Goal: Task Accomplishment & Management: Manage account settings

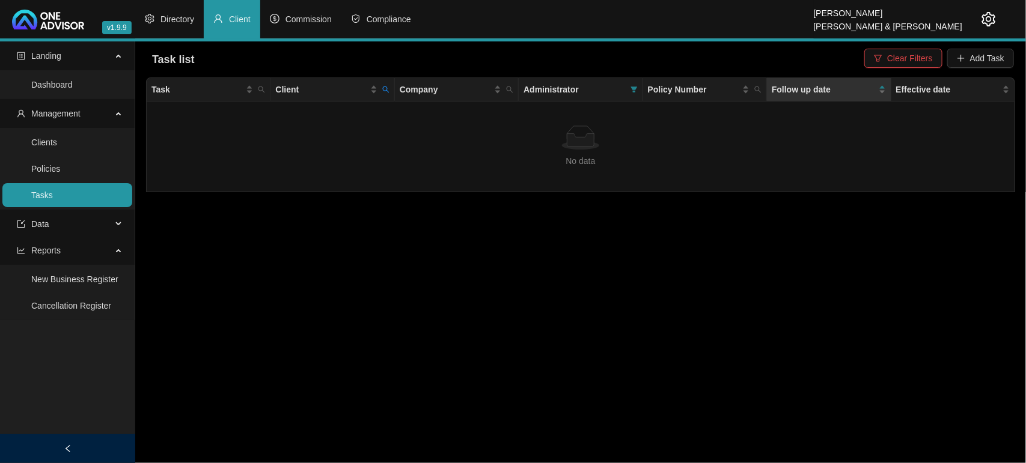
drag, startPoint x: 82, startPoint y: 136, endPoint x: 138, endPoint y: 139, distance: 55.9
click at [57, 138] on link "Clients" at bounding box center [44, 143] width 26 height 10
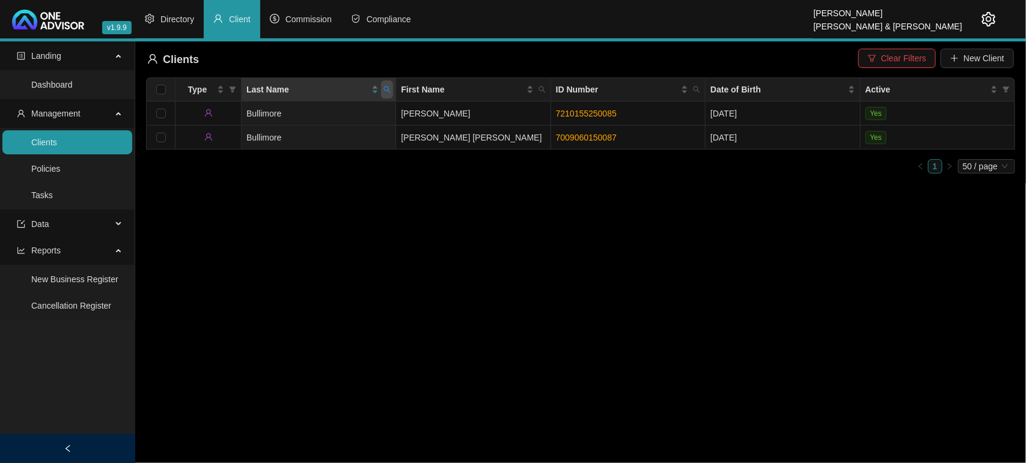
click at [392, 91] on span at bounding box center [387, 90] width 12 height 18
type input "[PERSON_NAME]"
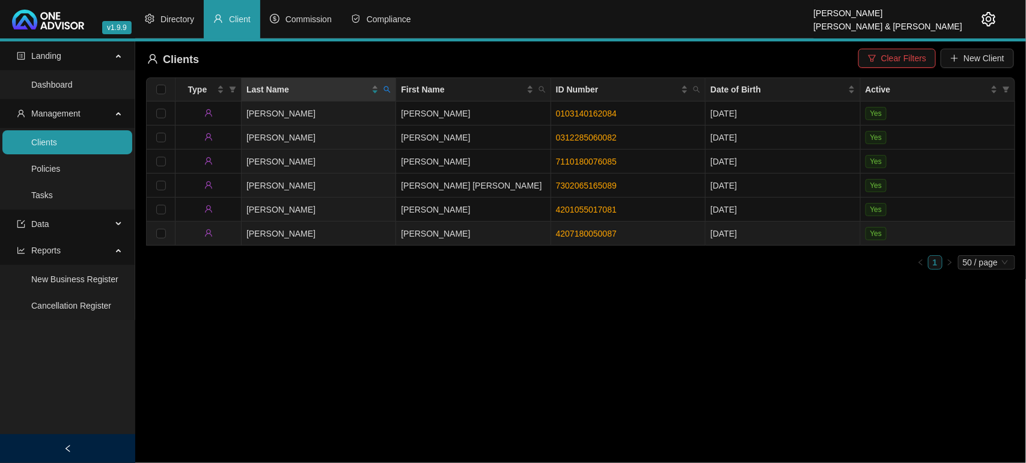
click at [343, 225] on td "[PERSON_NAME]" at bounding box center [319, 234] width 154 height 24
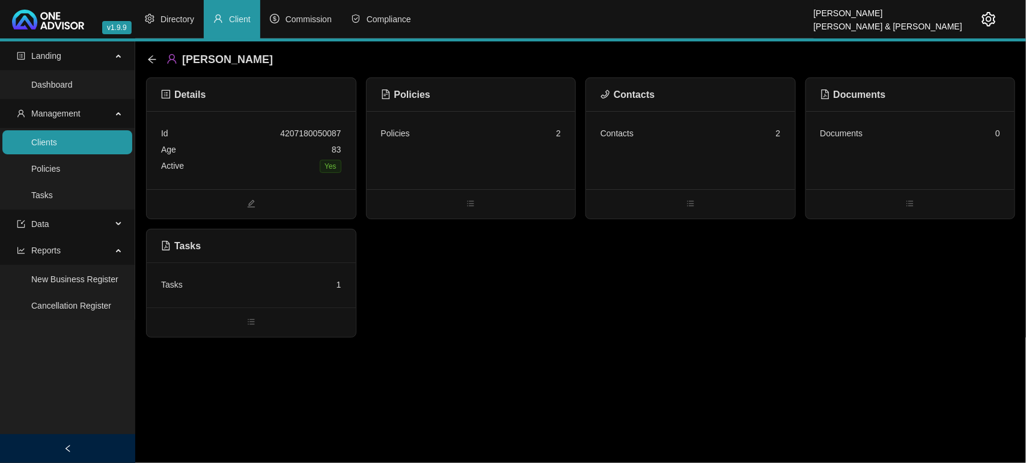
click at [650, 151] on div "Contacts 2" at bounding box center [690, 150] width 209 height 78
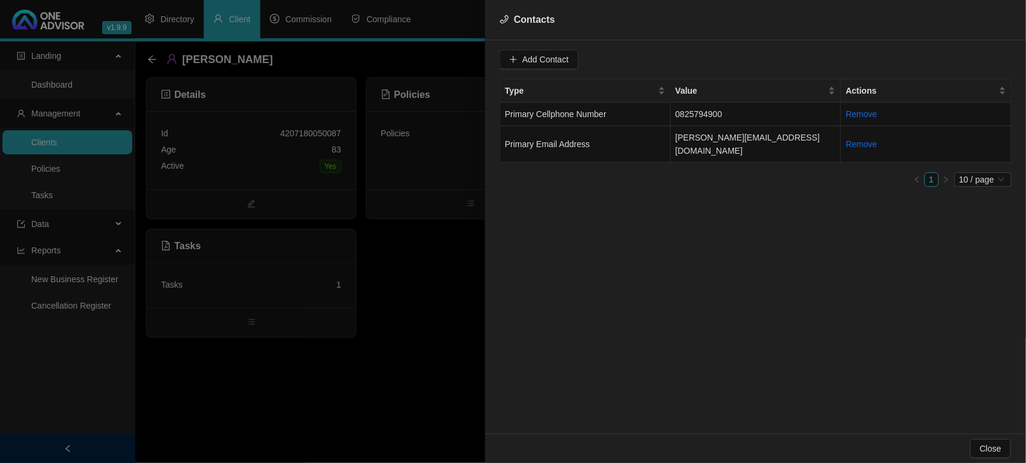
drag, startPoint x: 40, startPoint y: 150, endPoint x: 50, endPoint y: 145, distance: 11.0
click at [41, 150] on div at bounding box center [513, 231] width 1026 height 463
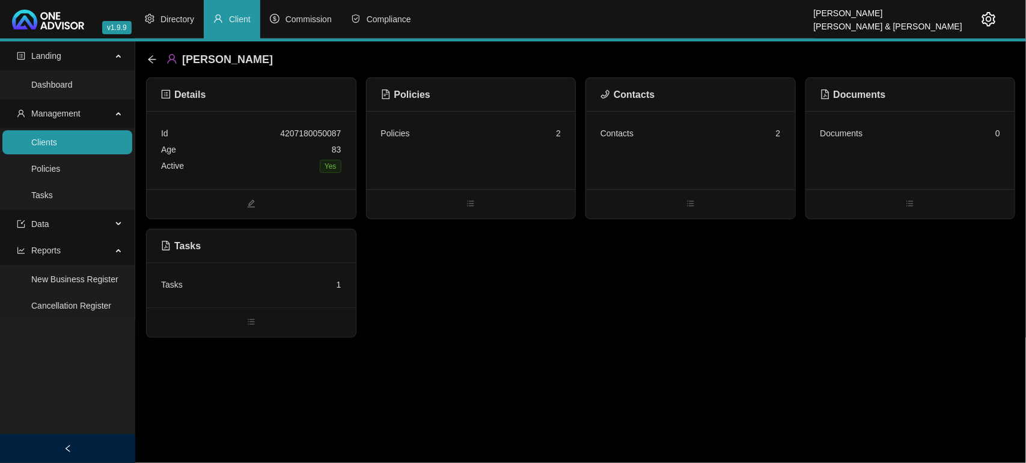
click at [57, 147] on link "Clients" at bounding box center [44, 143] width 26 height 10
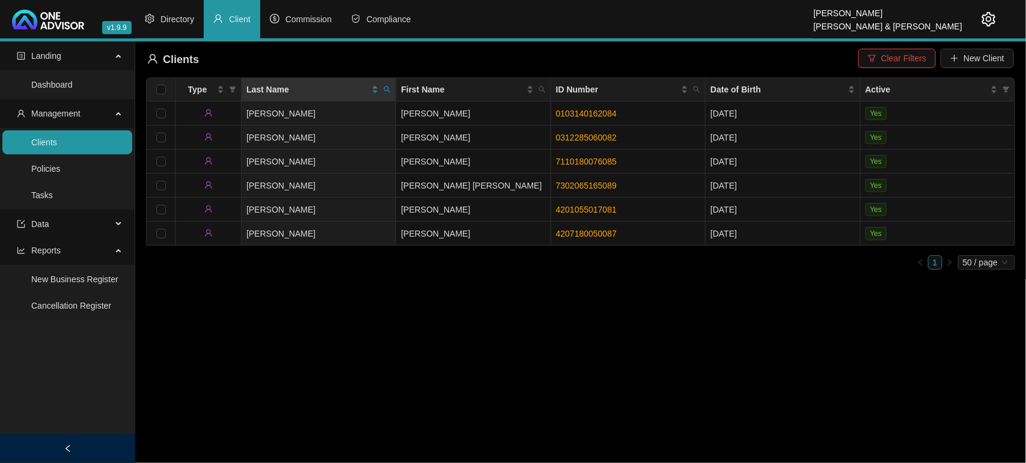
click at [389, 91] on icon "search" at bounding box center [386, 89] width 7 height 7
type input "[PERSON_NAME]"
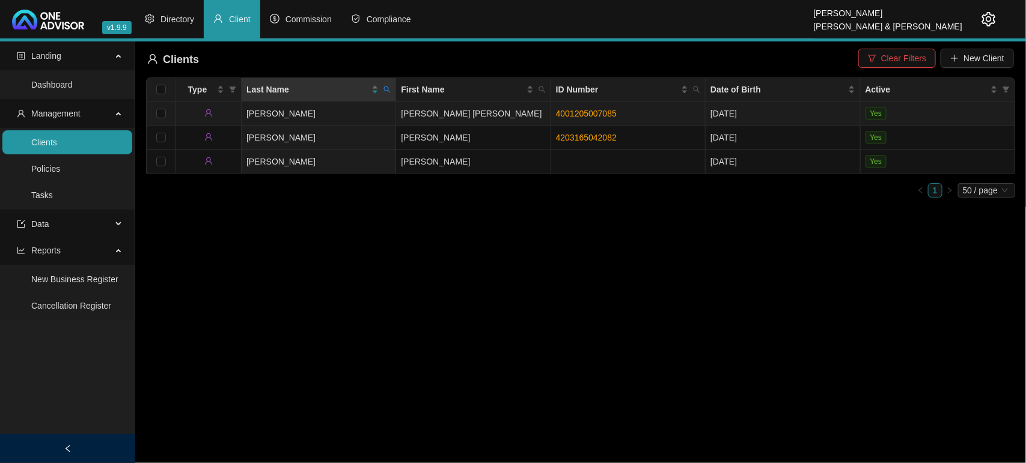
click at [341, 114] on td "[PERSON_NAME]" at bounding box center [319, 114] width 154 height 24
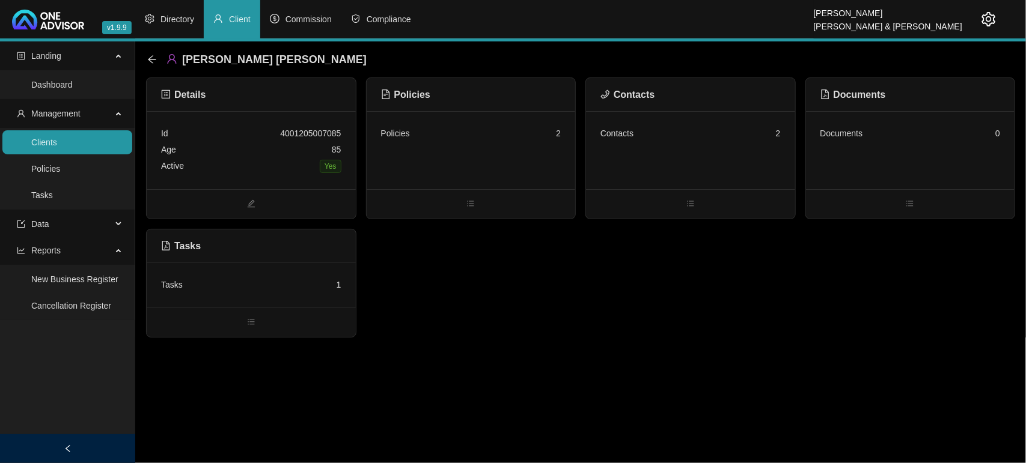
click at [693, 142] on div "Contacts 2" at bounding box center [690, 150] width 209 height 78
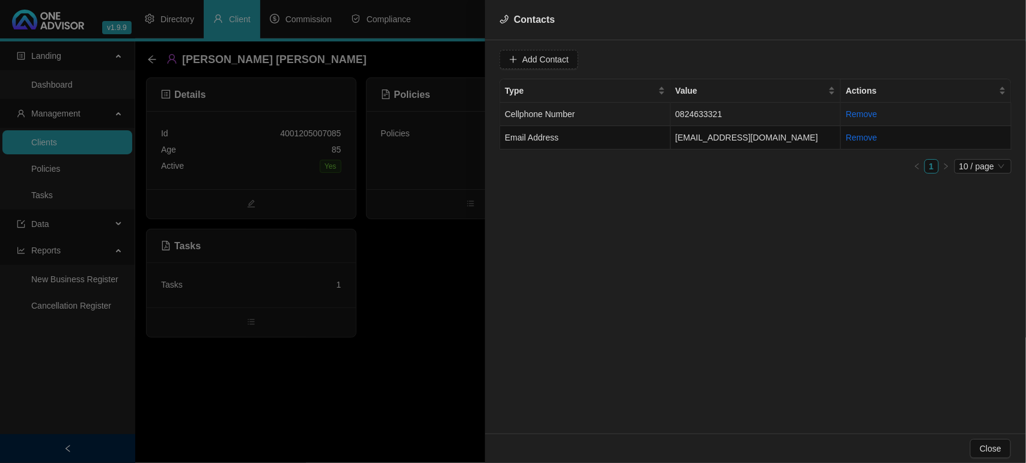
click at [657, 118] on td "Cellphone Number" at bounding box center [585, 114] width 171 height 23
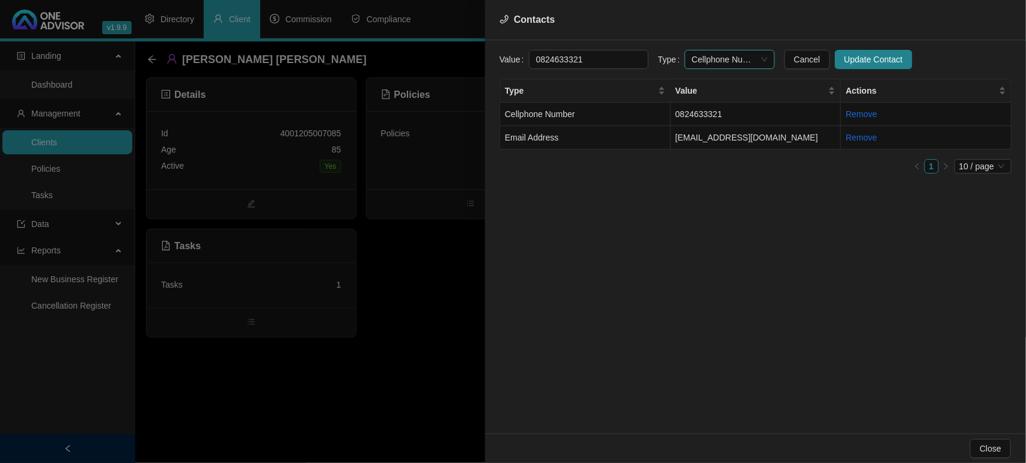
click at [707, 62] on span "Cellphone Number" at bounding box center [730, 59] width 76 height 18
drag, startPoint x: 710, startPoint y: 120, endPoint x: 732, endPoint y: 117, distance: 22.4
click at [710, 120] on div "Primary Cellphone Number" at bounding box center [717, 121] width 71 height 13
click at [845, 62] on span "Update Contact" at bounding box center [873, 59] width 58 height 13
click at [601, 142] on td "Email Address" at bounding box center [585, 137] width 171 height 23
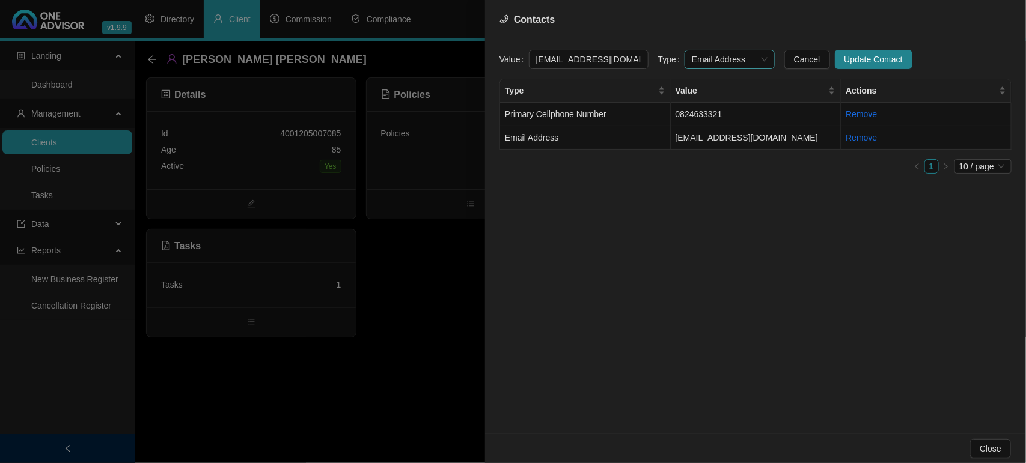
click at [712, 58] on span "Email Address" at bounding box center [730, 59] width 76 height 18
click at [715, 142] on div "Primary Email Address" at bounding box center [717, 141] width 71 height 13
click at [844, 58] on span "Update Contact" at bounding box center [873, 59] width 58 height 13
click at [397, 314] on div at bounding box center [513, 231] width 1026 height 463
